Goal: Information Seeking & Learning: Learn about a topic

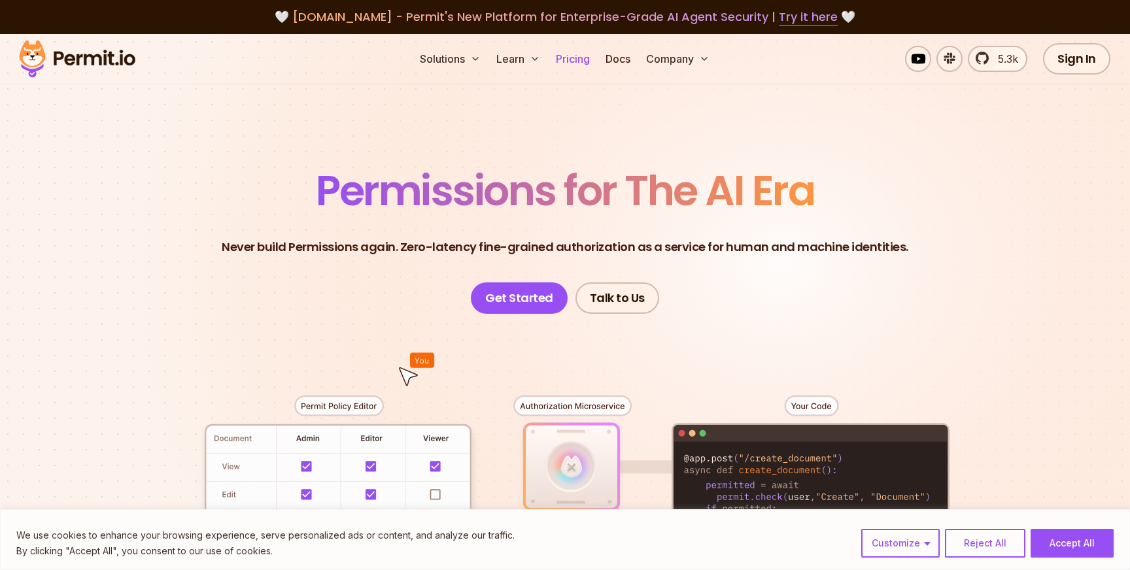
click at [571, 61] on link "Pricing" at bounding box center [573, 59] width 44 height 26
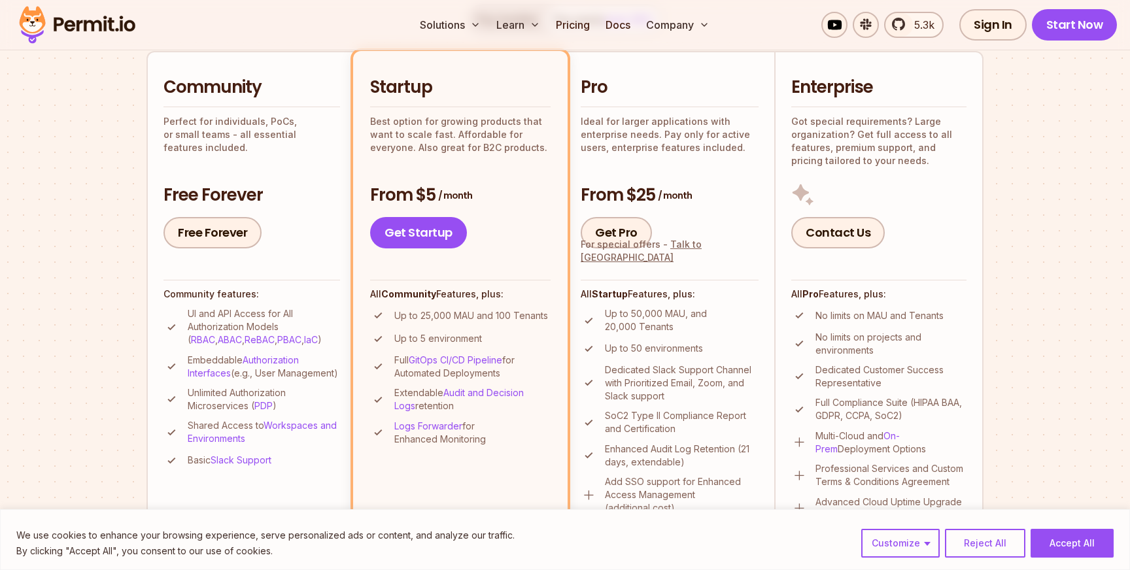
scroll to position [266, 0]
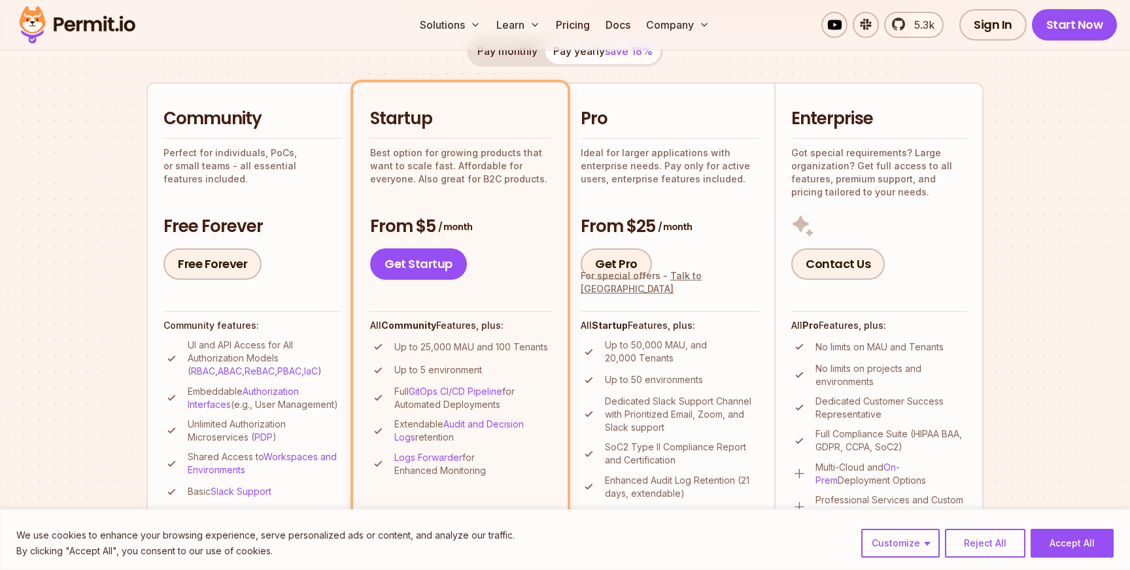
click at [466, 167] on p "Best option for growing products that want to scale fast. Affordable for everyo…" at bounding box center [460, 166] width 181 height 39
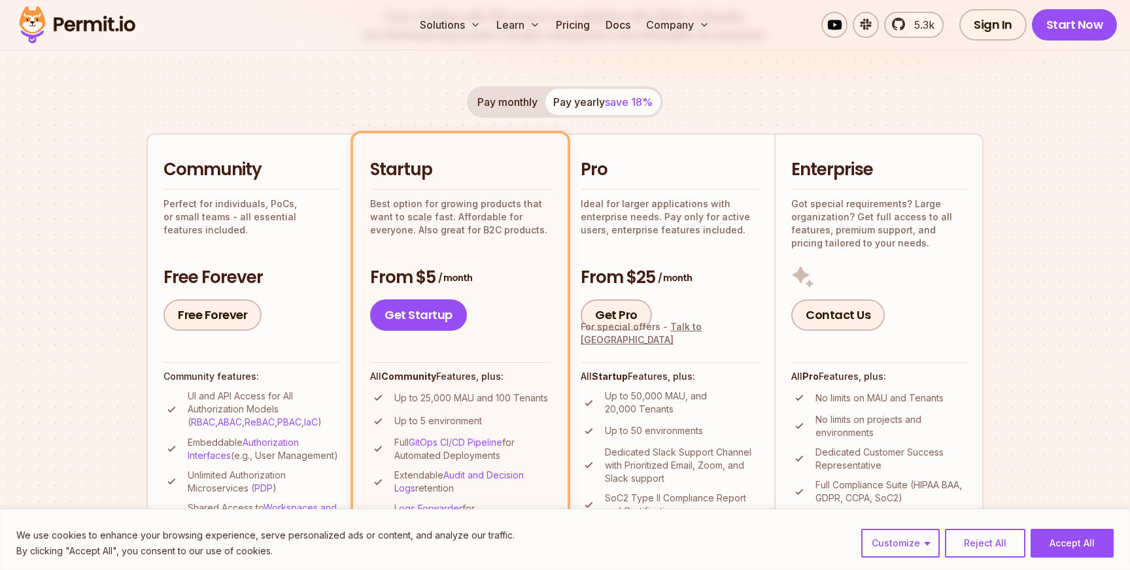
scroll to position [37, 0]
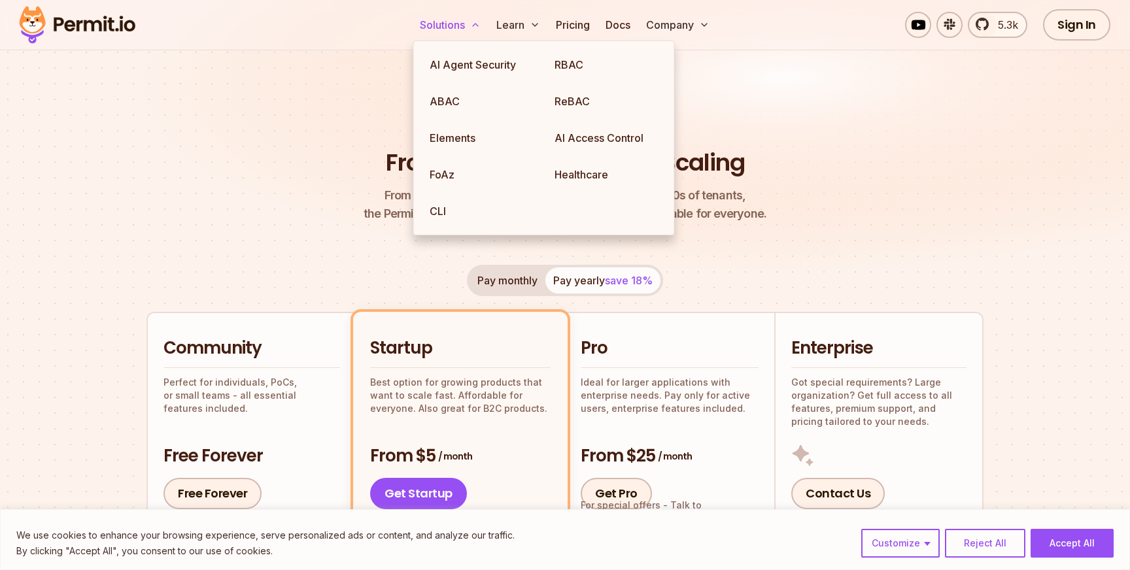
click at [447, 22] on button "Solutions" at bounding box center [450, 25] width 71 height 26
click at [472, 143] on link "Elements" at bounding box center [481, 138] width 125 height 37
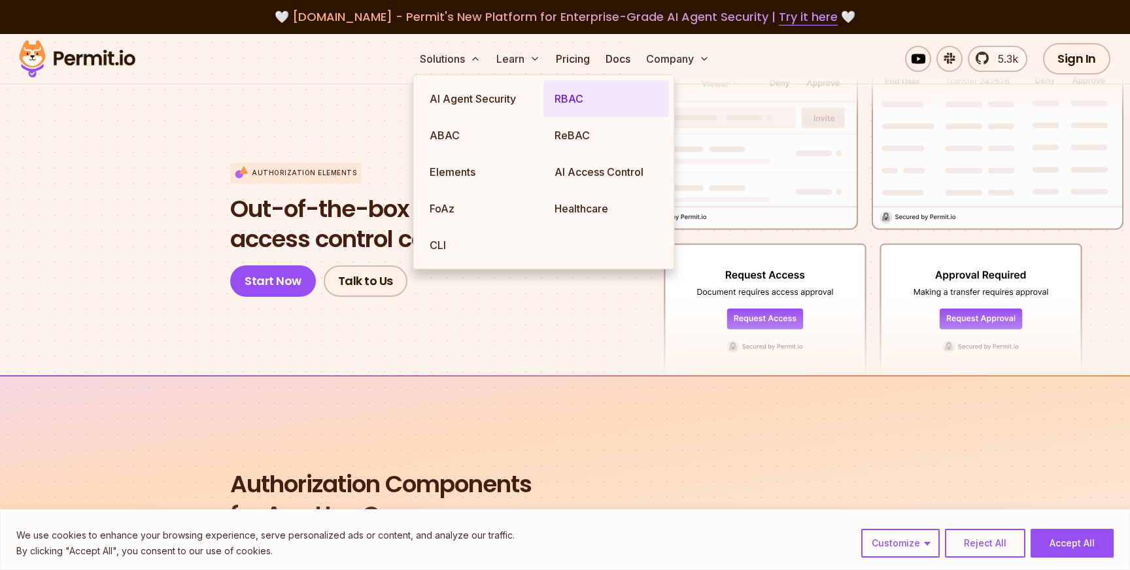
click at [580, 103] on link "RBAC" at bounding box center [606, 98] width 125 height 37
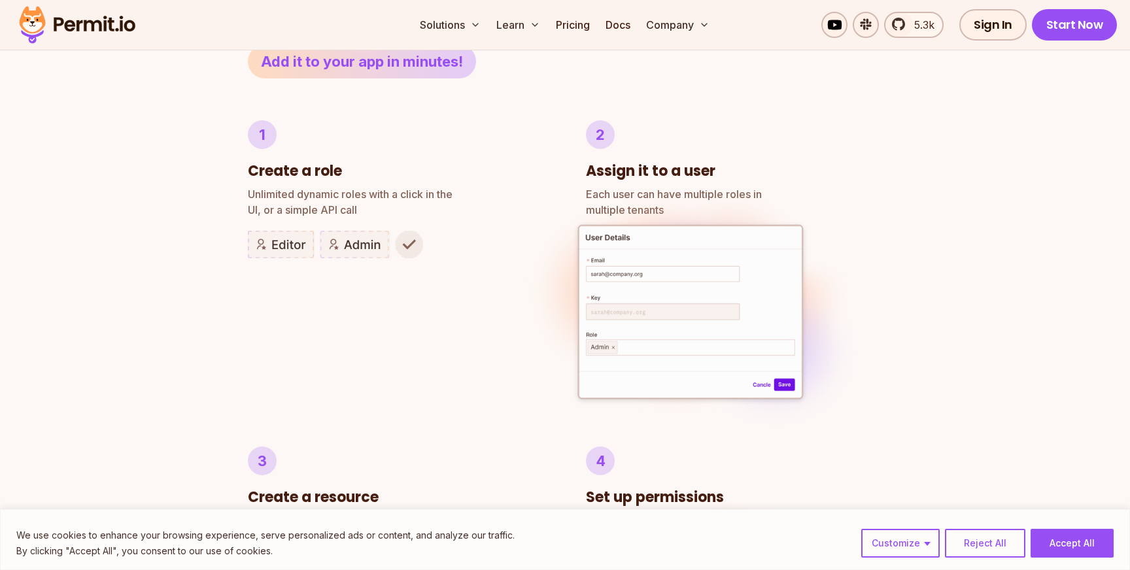
scroll to position [805, 0]
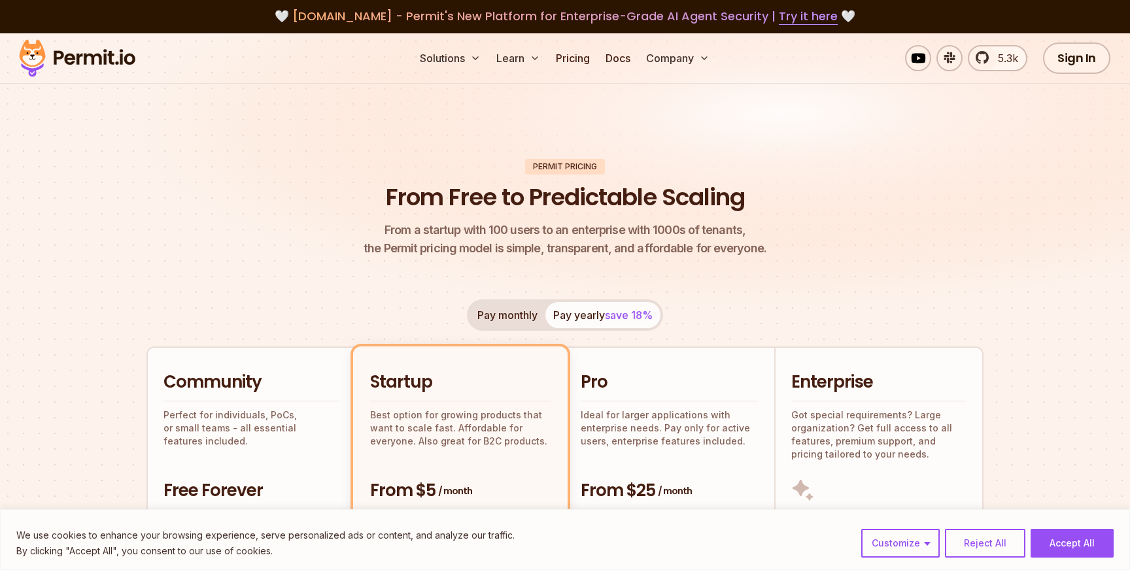
scroll to position [37, 0]
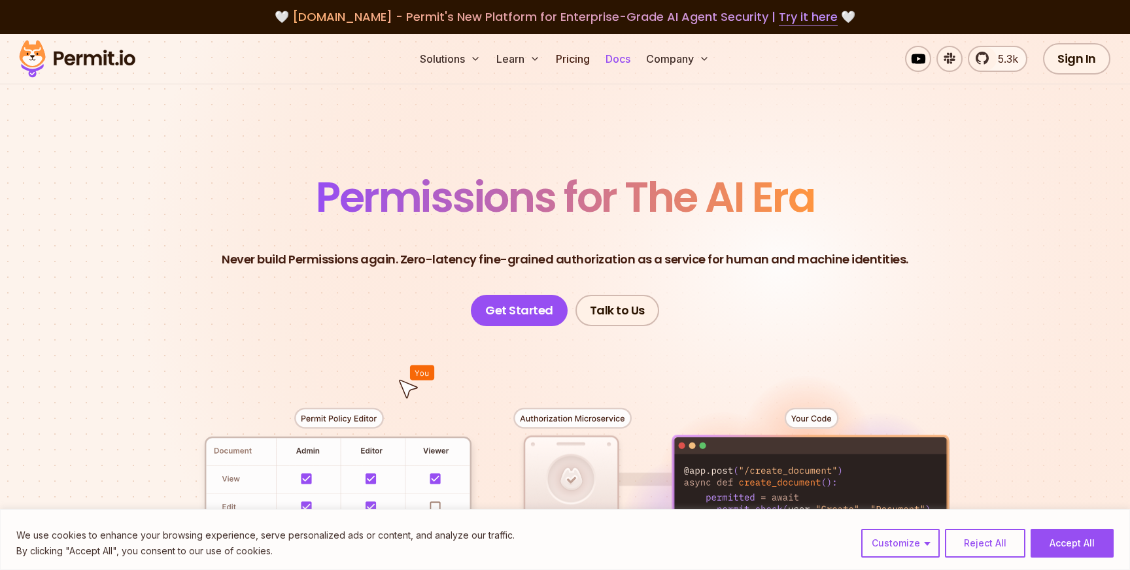
click at [621, 60] on link "Docs" at bounding box center [617, 59] width 35 height 26
